Goal: Task Accomplishment & Management: Complete application form

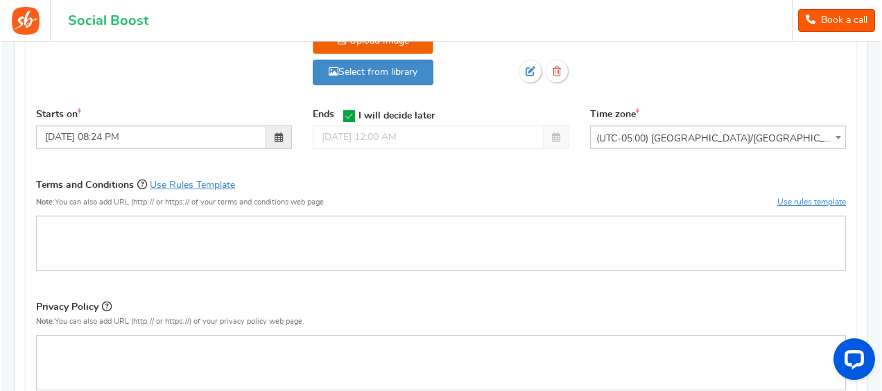
scroll to position [485, 0]
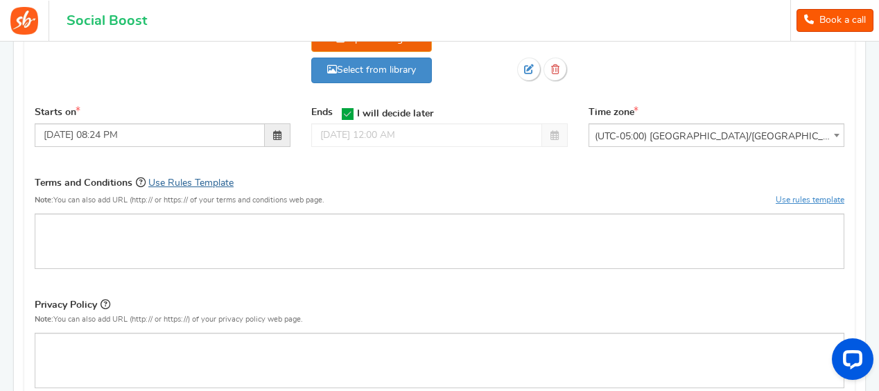
click at [194, 180] on link "Use Rules Template" at bounding box center [190, 183] width 85 height 10
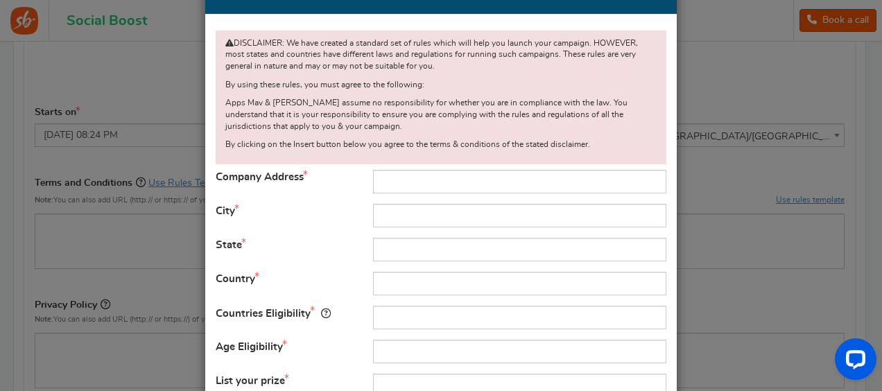
scroll to position [69, 0]
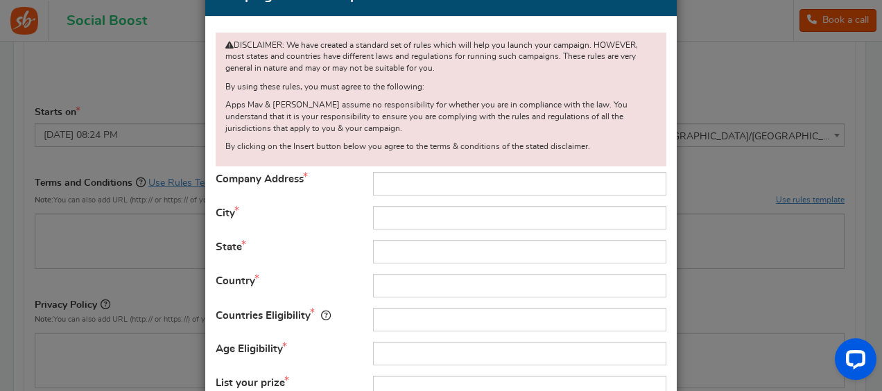
click at [273, 138] on div "DISCLAIMER: We have created a standard set of rules which will help you launch …" at bounding box center [441, 100] width 451 height 134
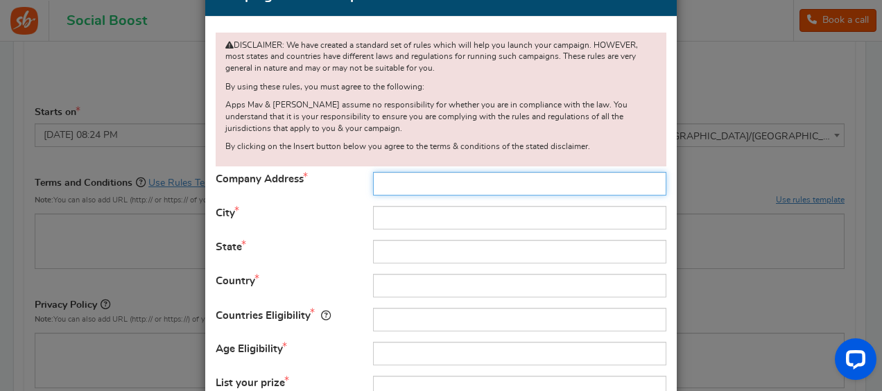
click at [383, 188] on input "text" at bounding box center [519, 184] width 293 height 24
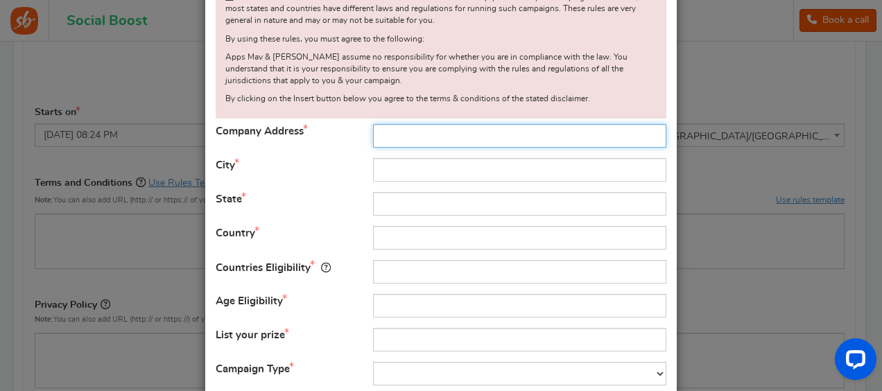
scroll to position [115, 0]
click at [406, 137] on input "text" at bounding box center [519, 138] width 293 height 24
drag, startPoint x: 406, startPoint y: 137, endPoint x: 379, endPoint y: 139, distance: 27.1
click at [379, 139] on input "text" at bounding box center [519, 138] width 293 height 24
paste input "[PERSON_NAME] [STREET_ADDRESS]"
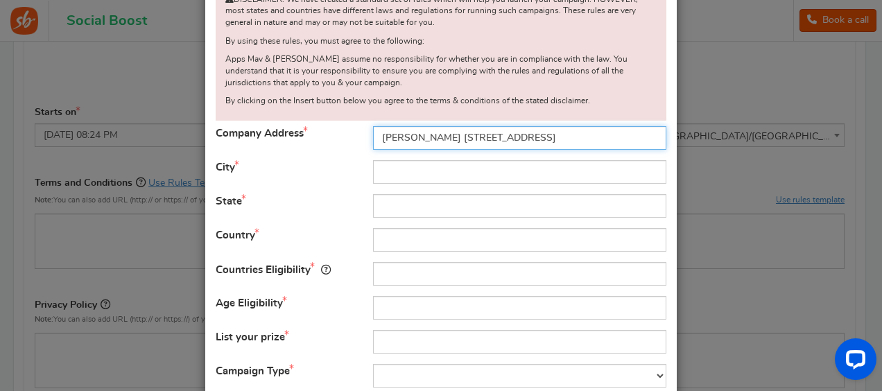
scroll to position [0, 0]
drag, startPoint x: 442, startPoint y: 136, endPoint x: 330, endPoint y: 145, distance: 112.0
click at [330, 145] on div "Company Address [PERSON_NAME] [STREET_ADDRESS]" at bounding box center [440, 138] width 471 height 24
drag, startPoint x: 492, startPoint y: 142, endPoint x: 666, endPoint y: 132, distance: 174.3
click at [666, 132] on div "[STREET_ADDRESS]" at bounding box center [520, 138] width 314 height 24
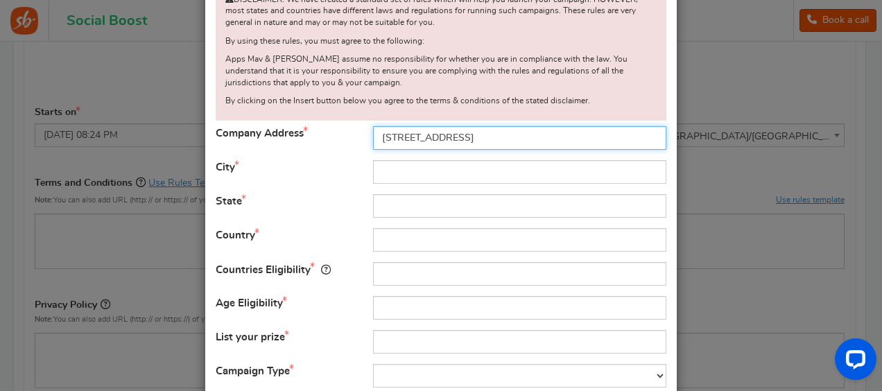
type input "[STREET_ADDRESS]"
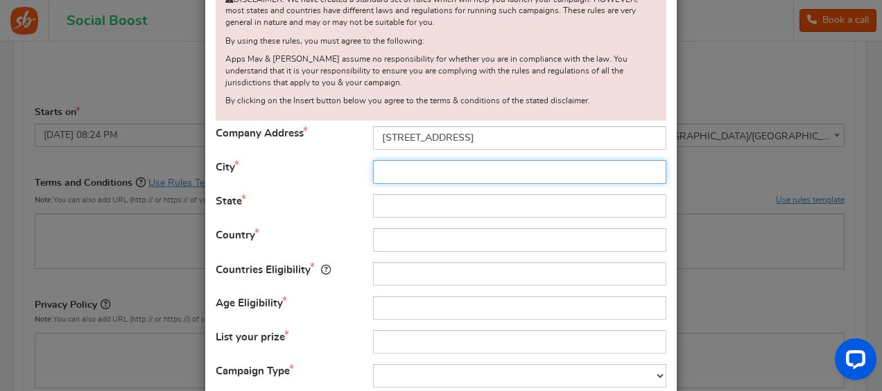
click at [481, 171] on input "text" at bounding box center [519, 172] width 293 height 24
type input "[GEOGRAPHIC_DATA]"
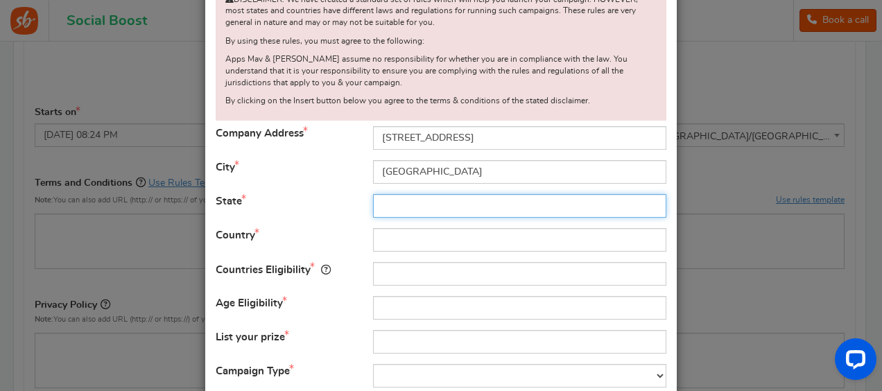
click at [460, 207] on input "text" at bounding box center [519, 206] width 293 height 24
type input "FL"
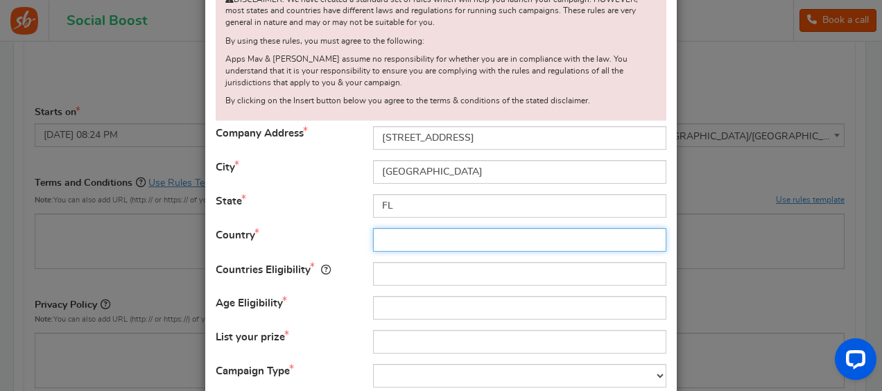
click at [434, 235] on input "text" at bounding box center [519, 240] width 293 height 24
type input "[GEOGRAPHIC_DATA]"
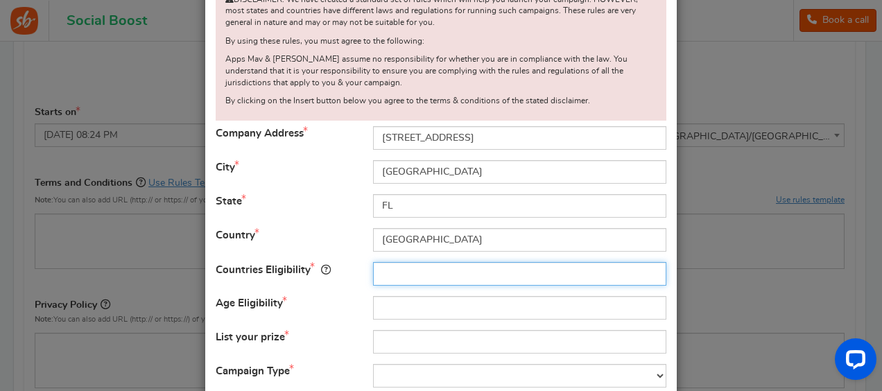
click at [419, 277] on input "text" at bounding box center [519, 274] width 293 height 24
click at [390, 279] on input "text" at bounding box center [519, 274] width 293 height 24
paste input "[PERSON_NAME] [STREET_ADDRESS]"
drag, startPoint x: 600, startPoint y: 271, endPoint x: 300, endPoint y: 238, distance: 302.7
click at [300, 238] on form "Company Address [STREET_ADDRESS] City [GEOGRAPHIC_DATA] State FL Country [GEOGR…" at bounding box center [441, 256] width 451 height 261
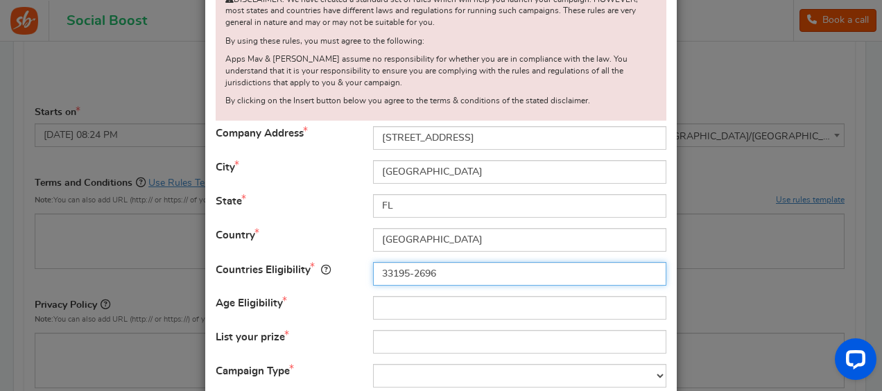
click at [483, 268] on input "33195-2696" at bounding box center [519, 274] width 293 height 24
click at [382, 275] on input "33195-2696" at bounding box center [519, 274] width 293 height 24
type input "33195-2696"
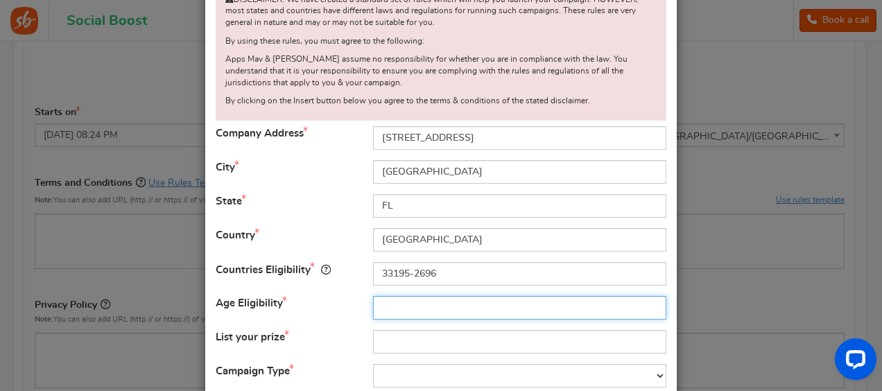
click at [388, 315] on input "text" at bounding box center [519, 308] width 293 height 24
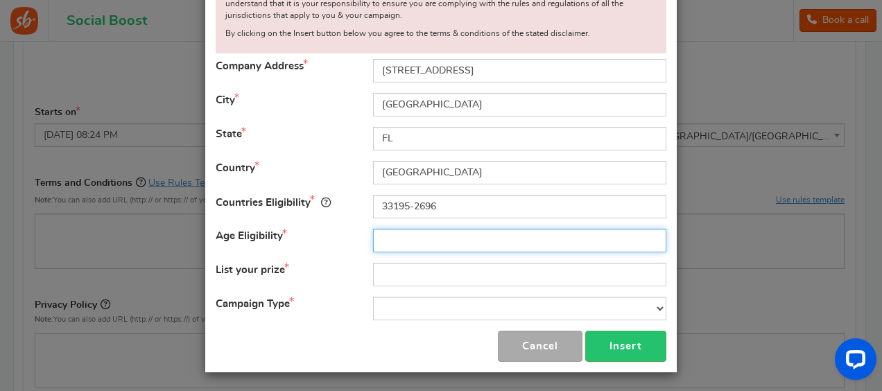
scroll to position [184, 0]
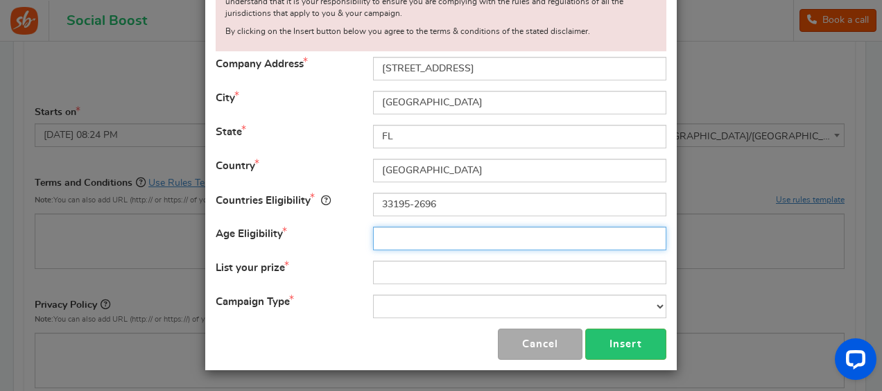
click at [408, 238] on input "text" at bounding box center [519, 239] width 293 height 24
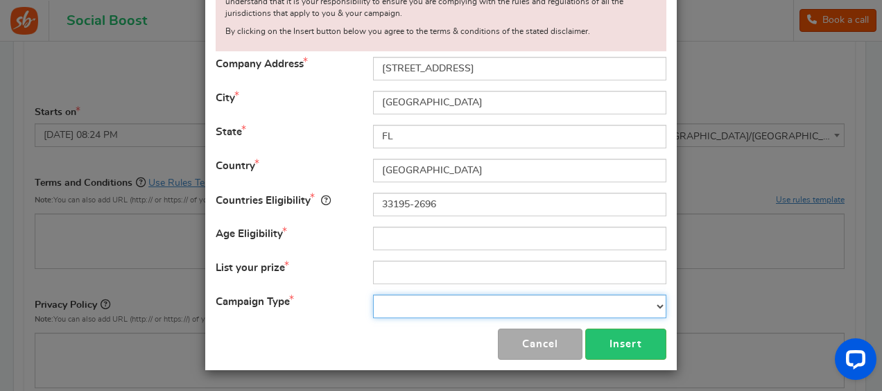
click at [380, 302] on select "Contest Giveaway Lottery Offer Raffle Sweepstakes Other" at bounding box center [519, 307] width 293 height 24
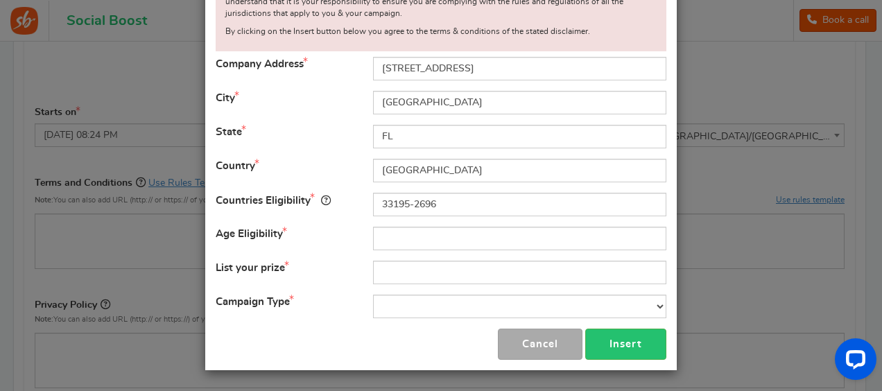
click at [709, 164] on div "× Close Campaign Rules Template DISCLAIMER: We have created a standard set of r…" at bounding box center [441, 195] width 882 height 391
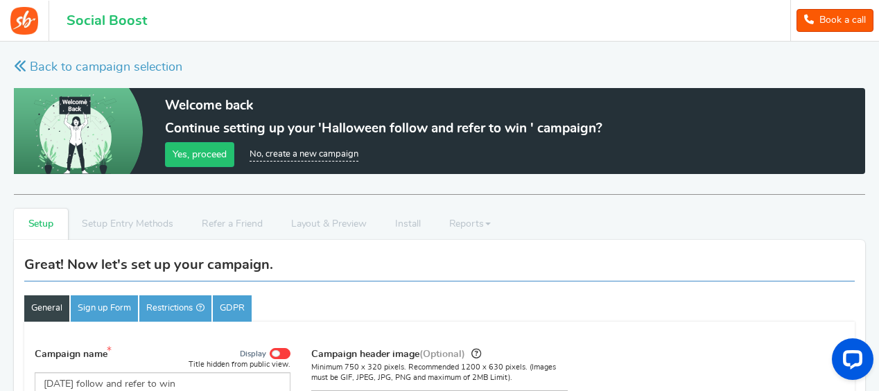
scroll to position [0, 0]
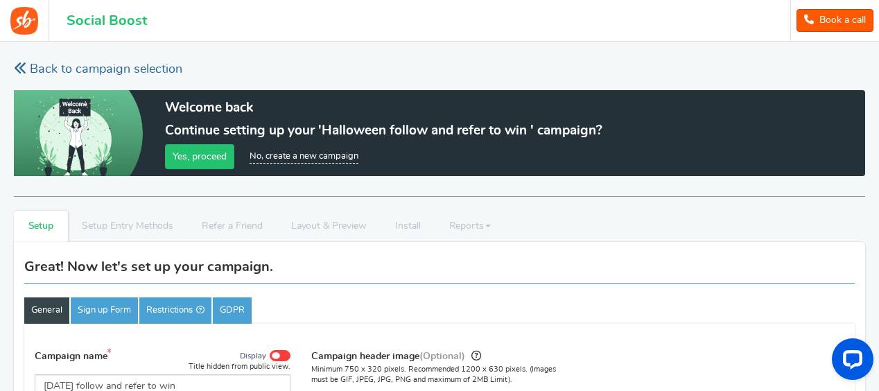
click at [67, 71] on link "Back to campaign selection" at bounding box center [98, 69] width 168 height 17
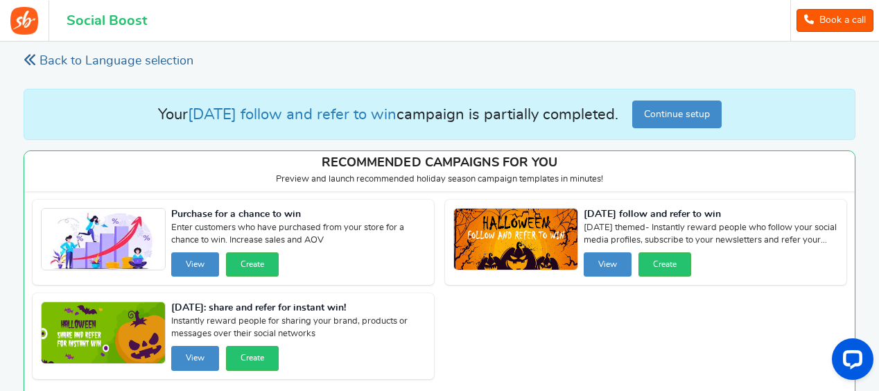
click at [42, 58] on link "Back to Language selection" at bounding box center [109, 61] width 170 height 17
